Goal: Task Accomplishment & Management: Complete application form

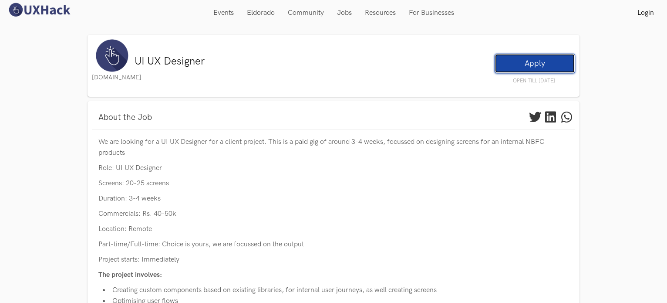
click at [534, 64] on link "Apply" at bounding box center [535, 64] width 81 height 20
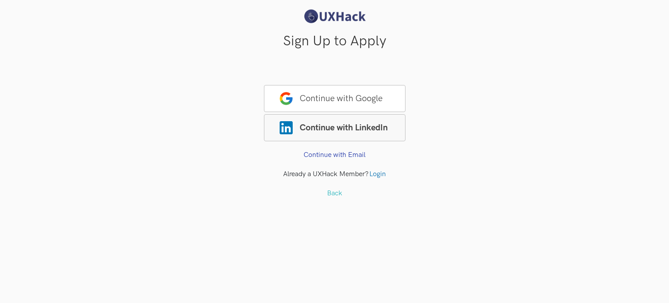
click at [319, 125] on span "Continue with LinkedIn" at bounding box center [335, 127] width 142 height 27
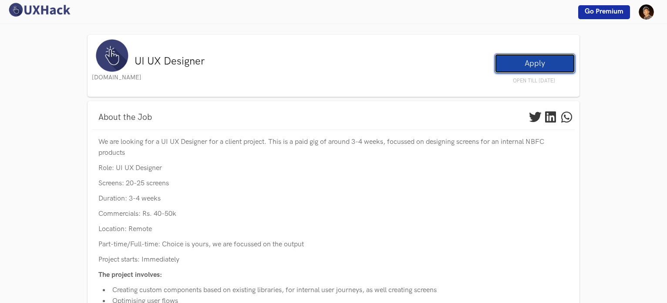
click at [512, 66] on link "Apply" at bounding box center [535, 64] width 81 height 20
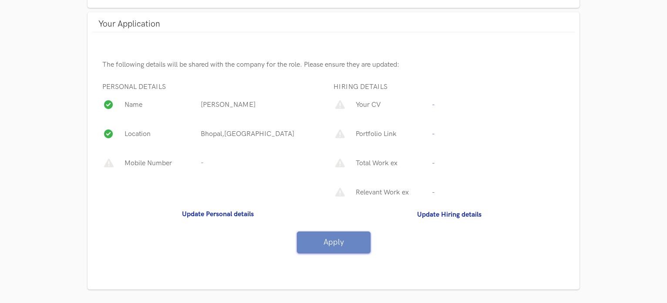
scroll to position [147, 0]
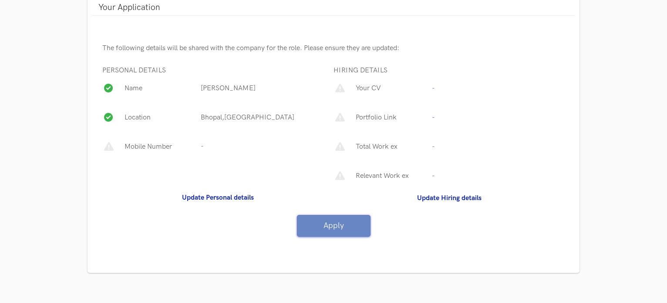
click at [225, 118] on p "Bhopal,India" at bounding box center [247, 117] width 96 height 11
click at [204, 196] on b "Update Personal details" at bounding box center [218, 197] width 72 height 8
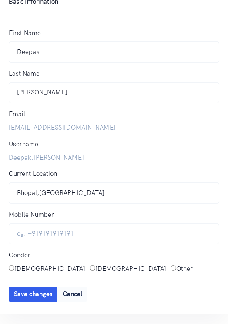
scroll to position [34, 0]
click at [21, 127] on label "[EMAIL_ADDRESS][DOMAIN_NAME]" at bounding box center [114, 127] width 211 height 10
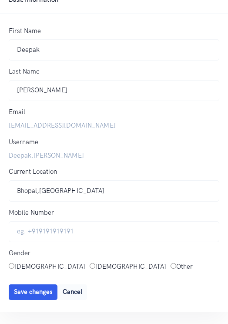
click at [95, 265] on label "Male" at bounding box center [130, 267] width 71 height 10
click at [90, 265] on input "Male" at bounding box center [93, 266] width 6 height 6
radio input "true"
click at [46, 231] on input "Mobile Number" at bounding box center [114, 231] width 211 height 21
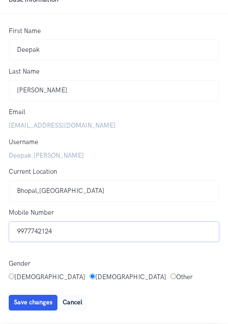
type input "9977742124"
click at [32, 191] on input "Bhopal,India" at bounding box center [114, 190] width 211 height 21
drag, startPoint x: 35, startPoint y: 190, endPoint x: -18, endPoint y: 189, distance: 53.6
click at [0, 189] on html "Upgrade Hello Deepak Hello Deepak Home Weekly HackforChange PHH My Profile Even…" at bounding box center [114, 162] width 228 height 324
type input "[GEOGRAPHIC_DATA],[GEOGRAPHIC_DATA]"
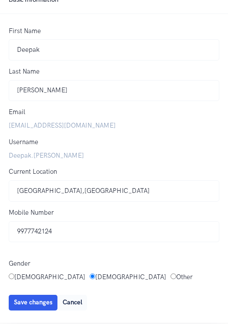
click at [16, 153] on label "Deepak.[PERSON_NAME]" at bounding box center [114, 156] width 211 height 10
click at [22, 132] on div "Email patidardeepak072@gmail.com" at bounding box center [114, 122] width 228 height 30
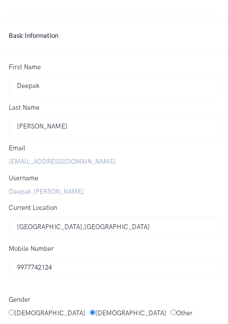
scroll to position [47, 0]
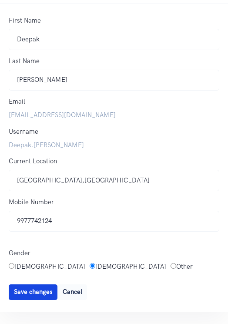
click at [29, 296] on button "Save changes" at bounding box center [33, 292] width 49 height 16
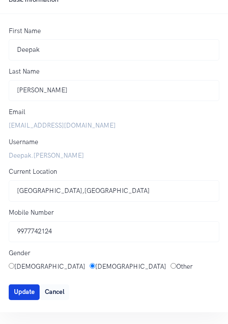
click at [23, 294] on span "Update" at bounding box center [24, 291] width 21 height 7
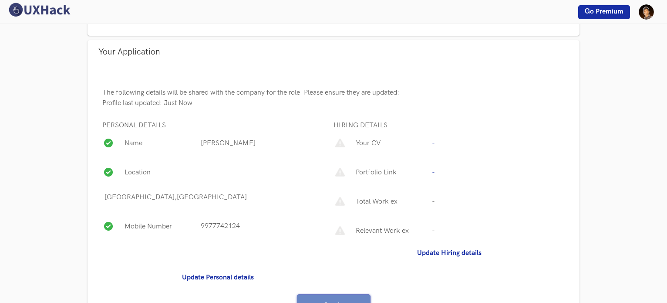
scroll to position [588, 0]
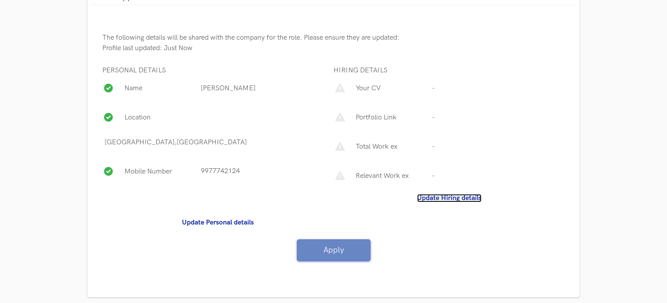
click at [436, 195] on b "Update Hiring details" at bounding box center [449, 198] width 64 height 8
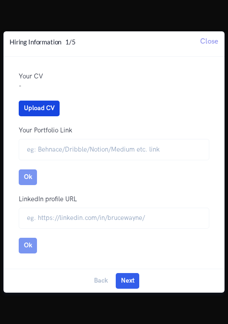
click at [31, 109] on button "Upload CV" at bounding box center [39, 109] width 41 height 16
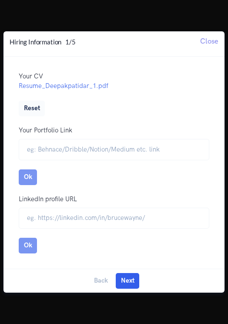
click at [30, 182] on button "Ok" at bounding box center [28, 177] width 18 height 16
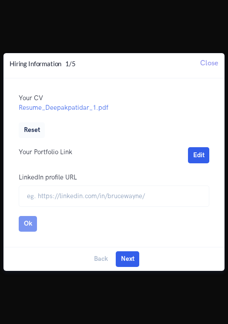
click at [24, 223] on button "Ok" at bounding box center [28, 224] width 18 height 16
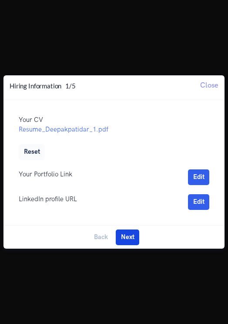
click at [128, 236] on button "Next" at bounding box center [128, 238] width 24 height 16
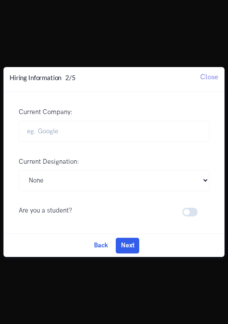
click at [201, 207] on label at bounding box center [201, 207] width 0 height 0
click at [189, 214] on input "checkbox" at bounding box center [185, 211] width 6 height 8
checkbox input "true"
select select
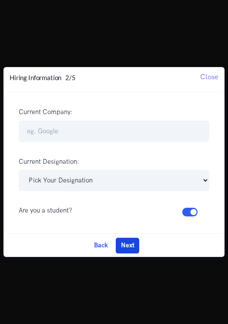
click at [129, 247] on button "Next" at bounding box center [128, 246] width 24 height 16
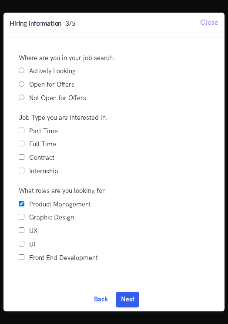
click at [19, 243] on input "UI" at bounding box center [22, 244] width 6 height 6
checkbox input "true"
click at [21, 231] on input "UX" at bounding box center [22, 230] width 6 height 6
checkbox input "true"
click at [20, 205] on input "Product Management" at bounding box center [22, 204] width 6 height 6
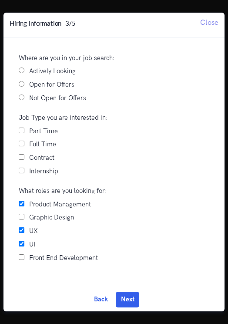
checkbox input "false"
click at [19, 145] on input "Full Time" at bounding box center [22, 144] width 6 height 6
checkbox input "true"
click at [19, 132] on input "Part Time" at bounding box center [22, 131] width 6 height 6
checkbox input "true"
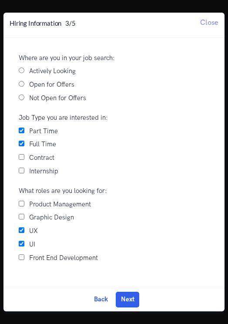
click at [20, 74] on div "Actively Looking" at bounding box center [114, 71] width 208 height 10
click at [21, 71] on input "Actively Looking" at bounding box center [22, 71] width 6 height 6
radio input "true"
click at [23, 85] on input "Open for Offers" at bounding box center [22, 84] width 6 height 6
radio input "true"
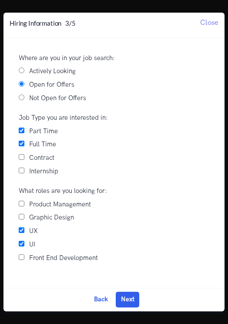
click at [22, 71] on input "Actively Looking" at bounding box center [22, 71] width 6 height 6
radio input "true"
click at [125, 299] on button "Next" at bounding box center [128, 300] width 24 height 16
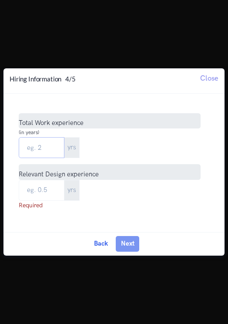
click at [49, 150] on input "Total Work Experience" at bounding box center [42, 147] width 46 height 21
type input "1"
click at [44, 195] on input "text" at bounding box center [42, 190] width 46 height 21
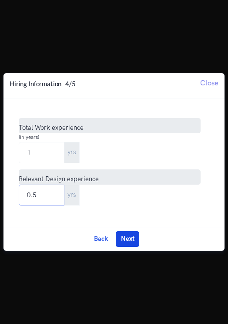
type input "0.5"
click at [117, 236] on button "Next" at bounding box center [128, 239] width 24 height 16
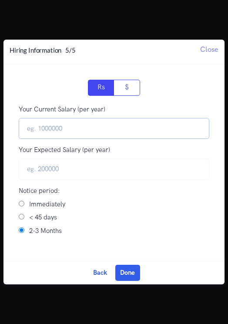
click at [51, 130] on input "Your Current Salary (per year)" at bounding box center [114, 128] width 191 height 21
type input "120000"
click at [60, 170] on input "text" at bounding box center [114, 169] width 191 height 21
type input "1"
type input "300000"
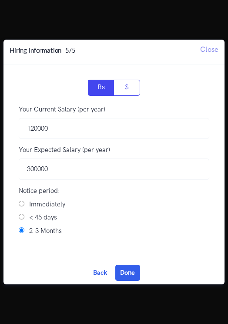
click at [19, 217] on input "< 45 days" at bounding box center [22, 217] width 6 height 6
radio input "true"
click at [128, 276] on button "Done" at bounding box center [127, 273] width 25 height 16
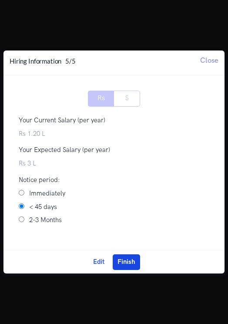
click at [127, 263] on button "Finish" at bounding box center [126, 262] width 27 height 16
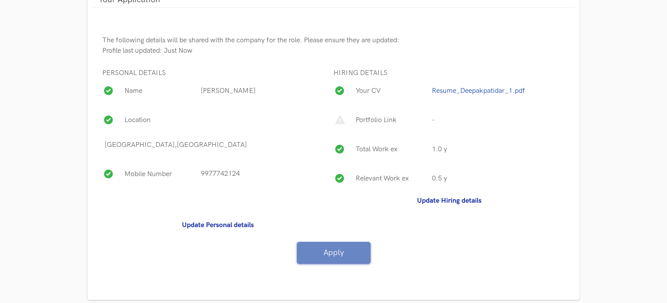
scroll to position [588, 0]
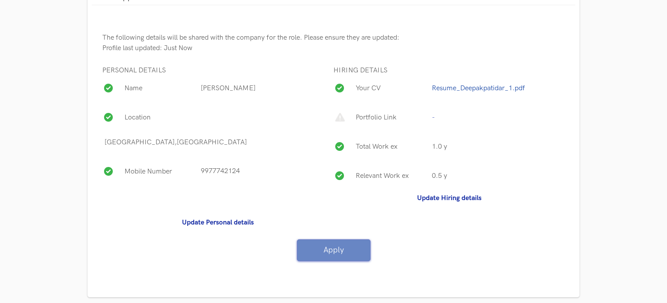
click at [370, 116] on p "Portfolio Link" at bounding box center [392, 117] width 76 height 11
click at [430, 199] on b "Update Hiring details" at bounding box center [449, 198] width 64 height 8
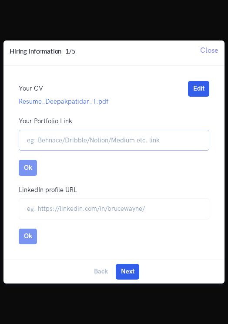
click at [59, 139] on input "Your Portfolio Link" at bounding box center [114, 140] width 191 height 21
click at [29, 167] on button "Ok" at bounding box center [28, 168] width 18 height 16
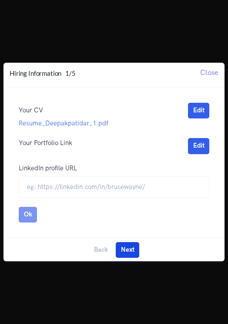
click at [129, 248] on button "Next" at bounding box center [128, 250] width 24 height 16
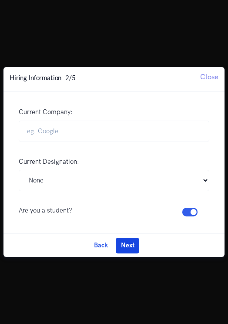
click at [132, 246] on button "Next" at bounding box center [128, 246] width 24 height 16
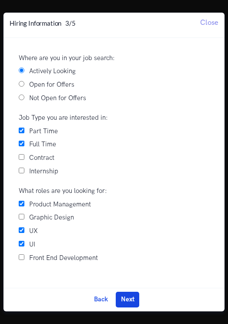
click at [128, 303] on button "Next" at bounding box center [128, 300] width 24 height 16
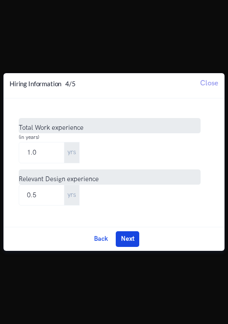
click at [127, 242] on button "Next" at bounding box center [128, 239] width 24 height 16
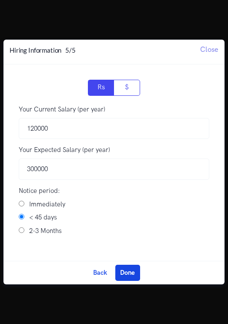
click at [132, 270] on button "Done" at bounding box center [127, 273] width 25 height 16
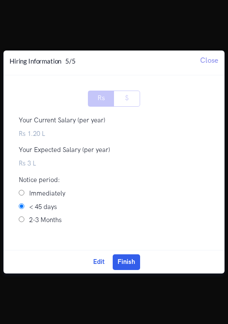
click at [34, 166] on label "Rs 3 L" at bounding box center [114, 164] width 191 height 10
click at [120, 258] on button "Finish" at bounding box center [126, 262] width 27 height 16
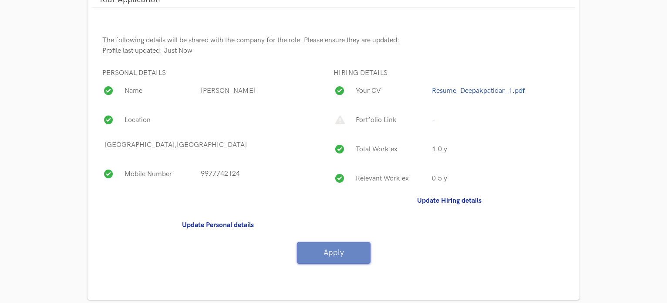
click at [399, 116] on p "Portfolio Link" at bounding box center [392, 120] width 76 height 11
click at [432, 201] on b "Update Hiring details" at bounding box center [449, 200] width 64 height 8
click at [436, 203] on b "Update Hiring details" at bounding box center [449, 200] width 64 height 8
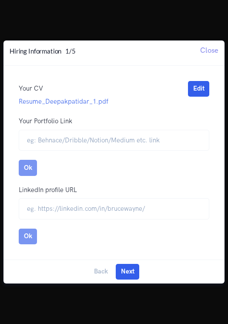
click at [23, 236] on button "Ok" at bounding box center [28, 237] width 18 height 16
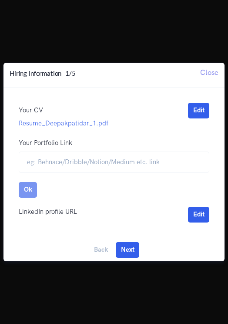
click at [24, 186] on button "Ok" at bounding box center [28, 190] width 18 height 16
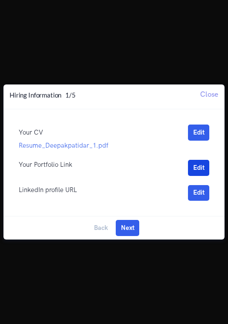
click at [200, 171] on button "Edit" at bounding box center [198, 168] width 21 height 16
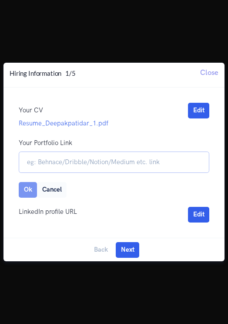
click at [84, 162] on input "Your Portfolio Link" at bounding box center [114, 162] width 191 height 21
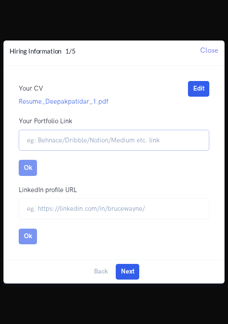
click at [55, 139] on input "Your Portfolio Link" at bounding box center [114, 140] width 191 height 21
paste input "[URL][DOMAIN_NAME]"
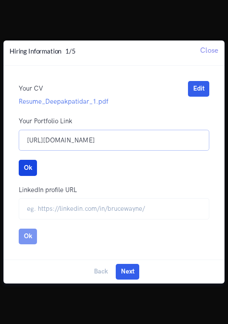
type input "[URL][DOMAIN_NAME]"
click at [30, 168] on button "Ok" at bounding box center [28, 168] width 18 height 16
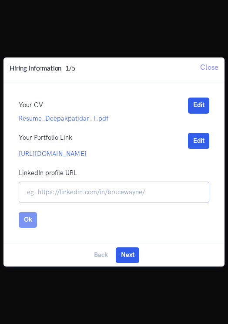
click at [43, 193] on input "url" at bounding box center [114, 192] width 191 height 21
type input "[DOMAIN_NAME][URL][PERSON_NAME]"
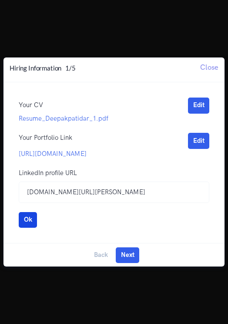
click at [23, 219] on button "Ok" at bounding box center [28, 220] width 18 height 16
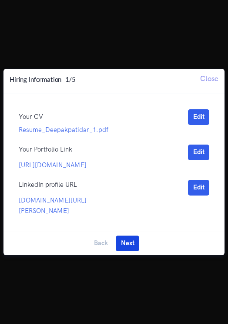
click at [126, 243] on button "Next" at bounding box center [128, 244] width 24 height 16
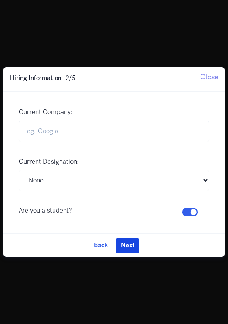
drag, startPoint x: 135, startPoint y: 247, endPoint x: 129, endPoint y: 246, distance: 6.5
click at [129, 246] on button "Next" at bounding box center [128, 246] width 24 height 16
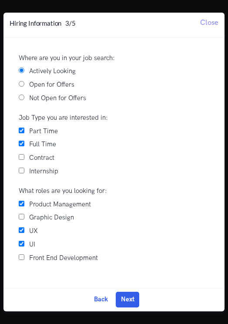
click at [129, 246] on div "UI" at bounding box center [114, 245] width 208 height 10
click at [132, 293] on button "Next" at bounding box center [128, 300] width 24 height 16
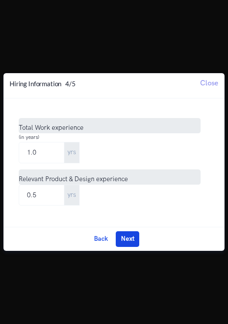
click at [128, 241] on button "Next" at bounding box center [128, 239] width 24 height 16
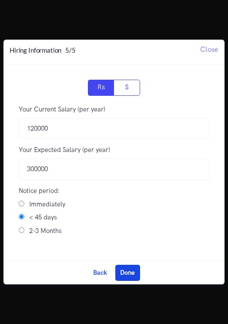
click at [128, 270] on button "Done" at bounding box center [127, 273] width 25 height 16
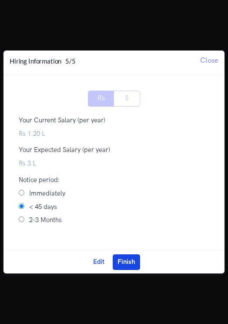
click at [127, 259] on button "Finish" at bounding box center [126, 262] width 27 height 16
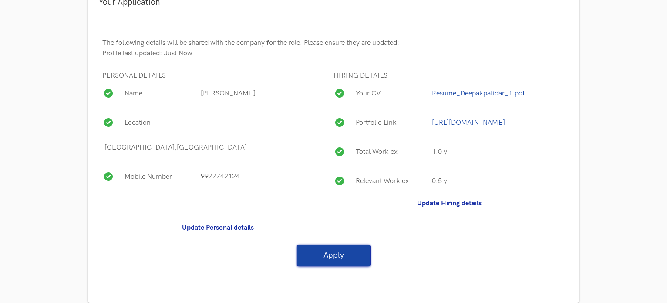
click at [328, 253] on button "Apply" at bounding box center [334, 255] width 74 height 22
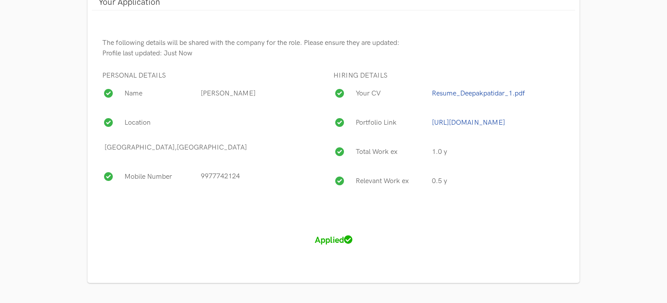
scroll to position [592, 0]
